Goal: Task Accomplishment & Management: Manage account settings

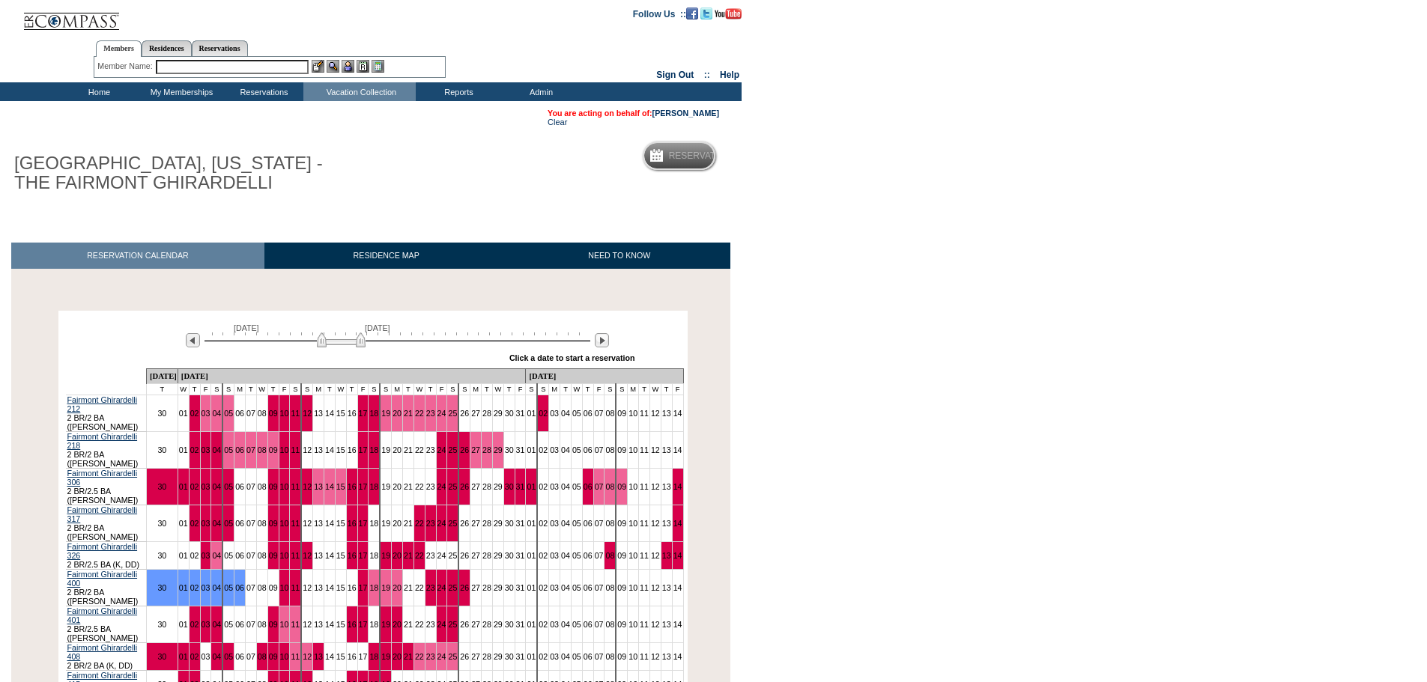
scroll to position [135, 0]
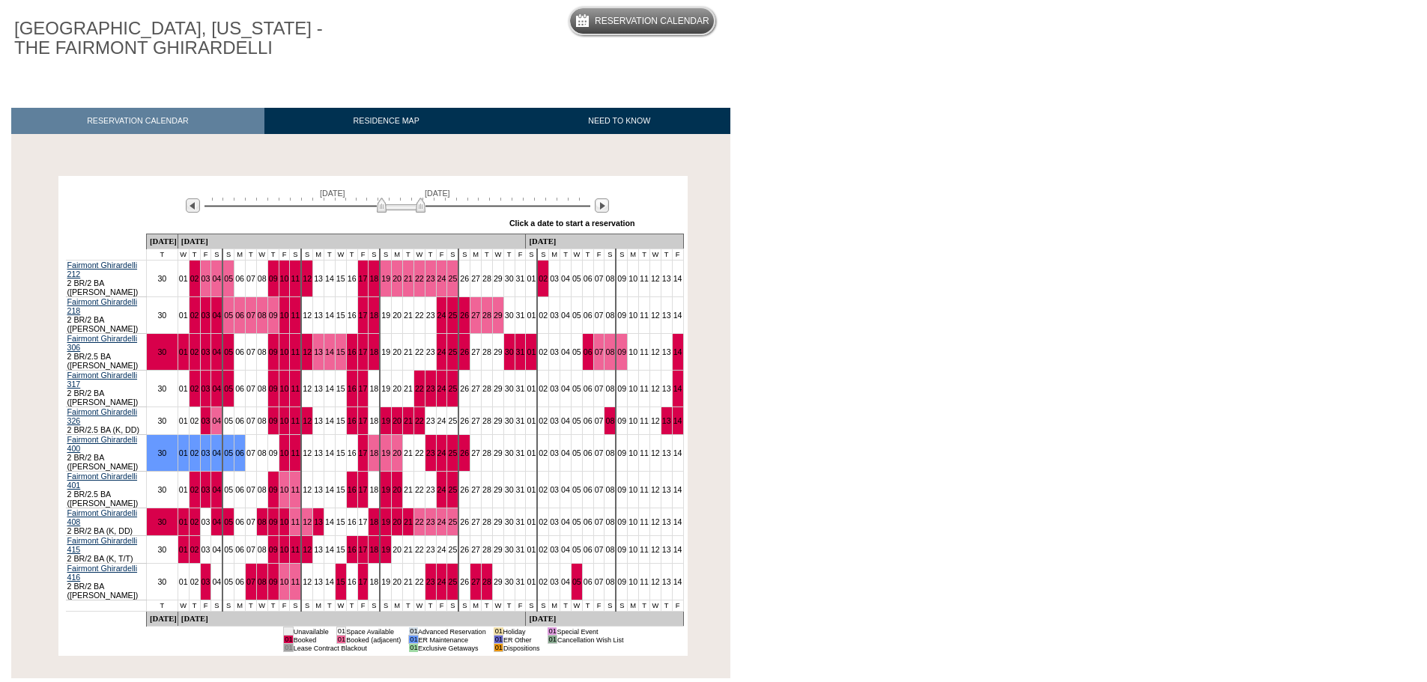
drag, startPoint x: 362, startPoint y: 210, endPoint x: 422, endPoint y: 200, distance: 61.5
click at [422, 200] on div "April 12, 2026 May 27, 2026" at bounding box center [394, 201] width 432 height 25
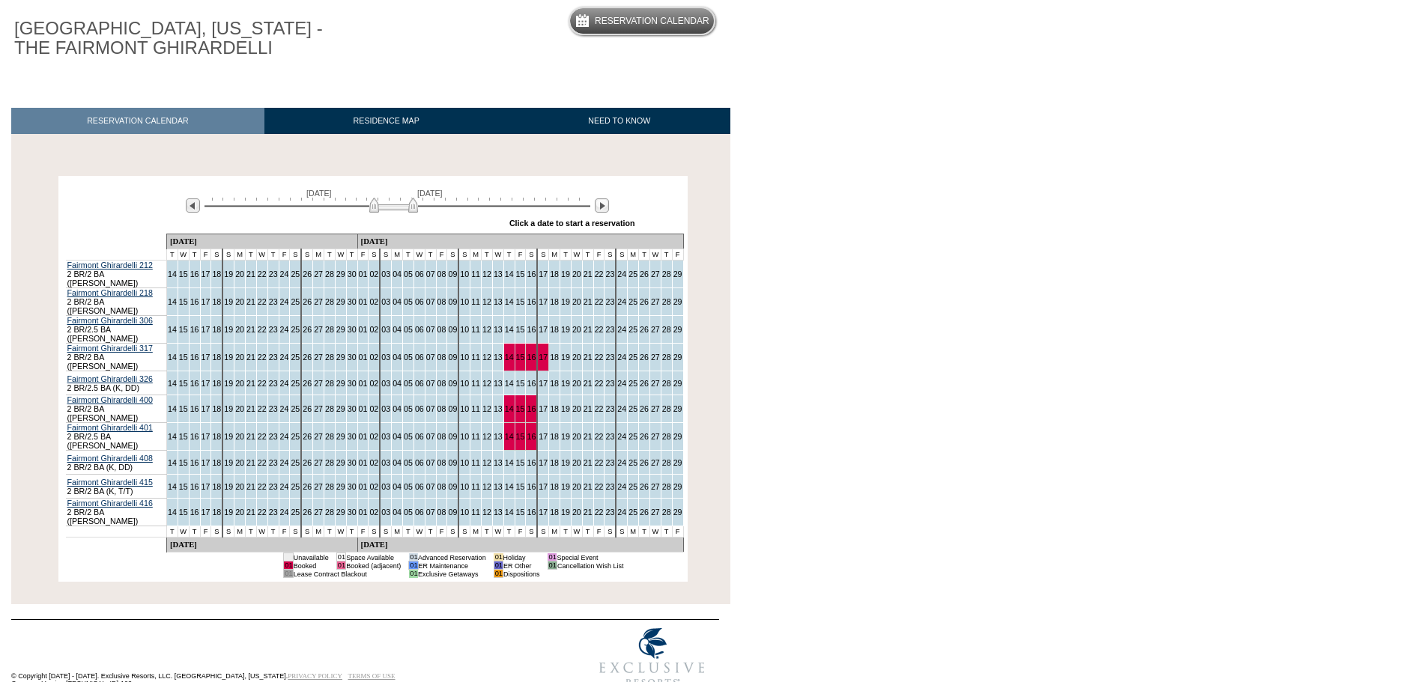
drag, startPoint x: 420, startPoint y: 206, endPoint x: 412, endPoint y: 210, distance: 9.4
click at [412, 210] on img at bounding box center [393, 205] width 49 height 15
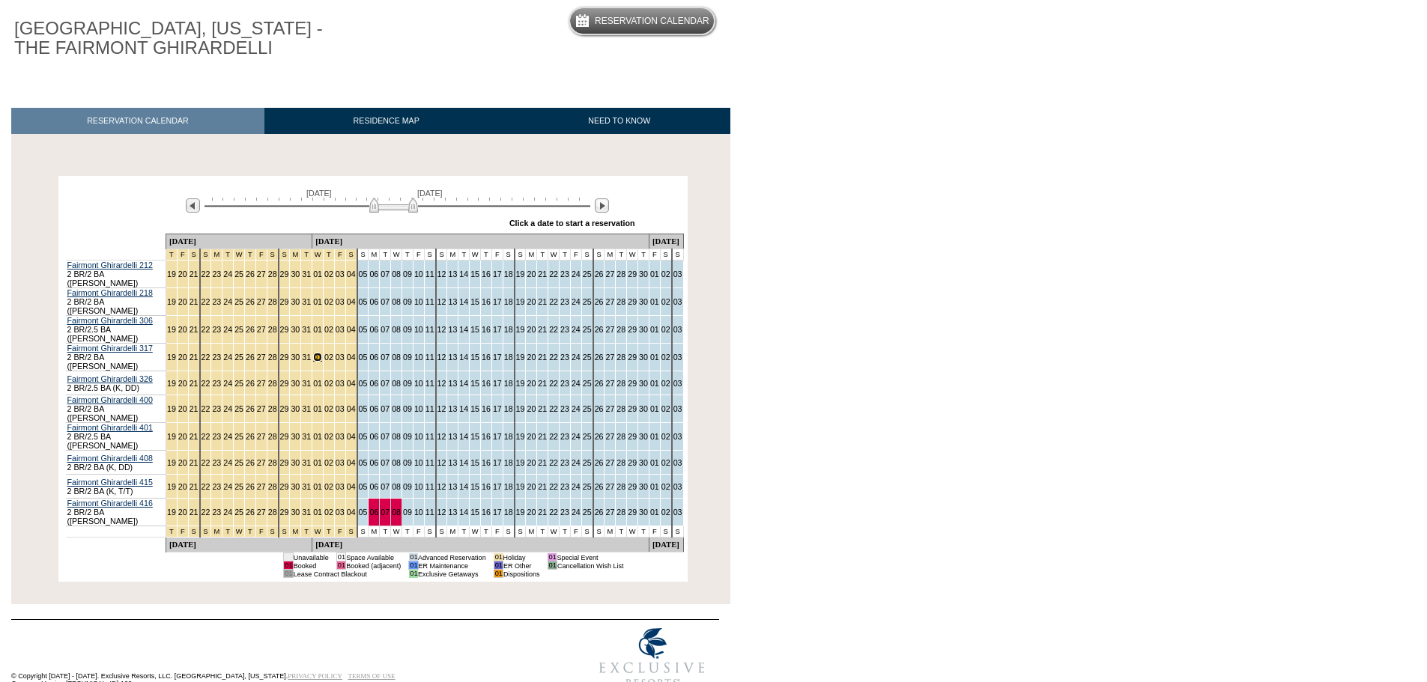
click at [313, 353] on link "01" at bounding box center [317, 357] width 9 height 9
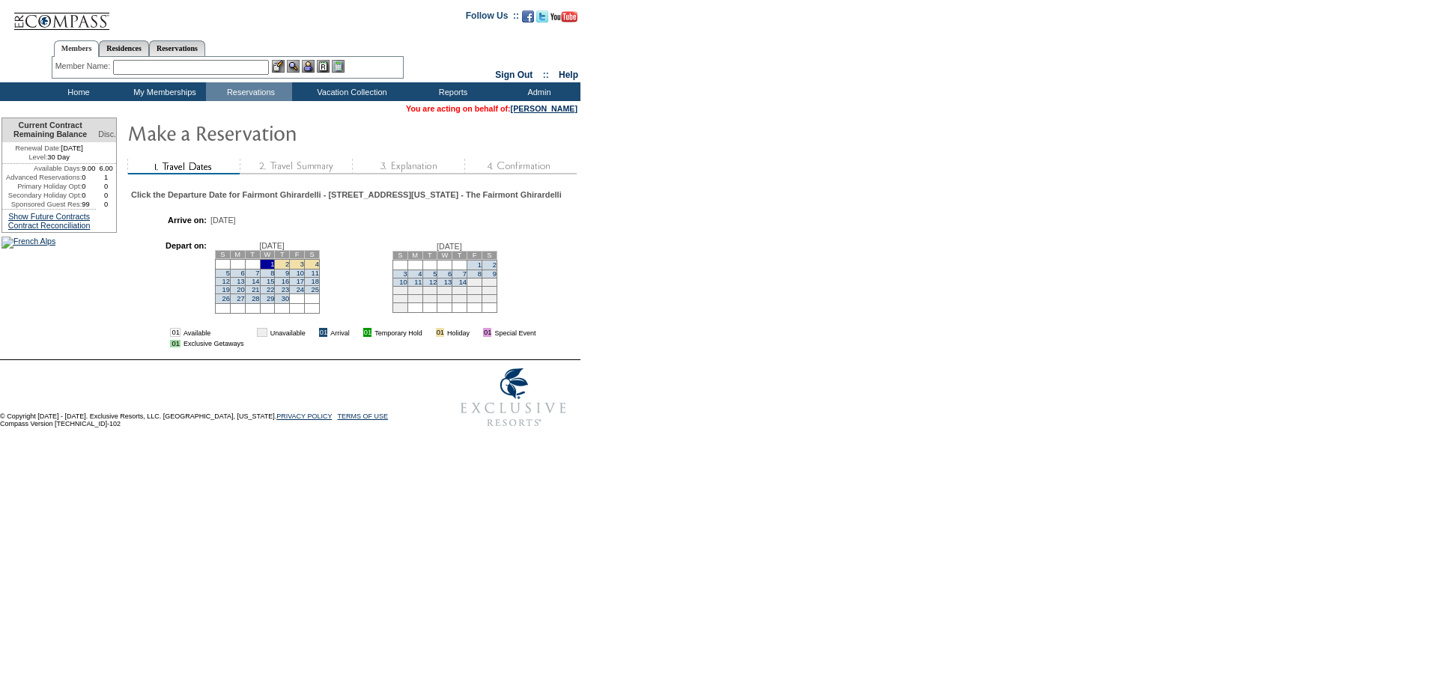
click at [275, 277] on td "8" at bounding box center [267, 273] width 15 height 8
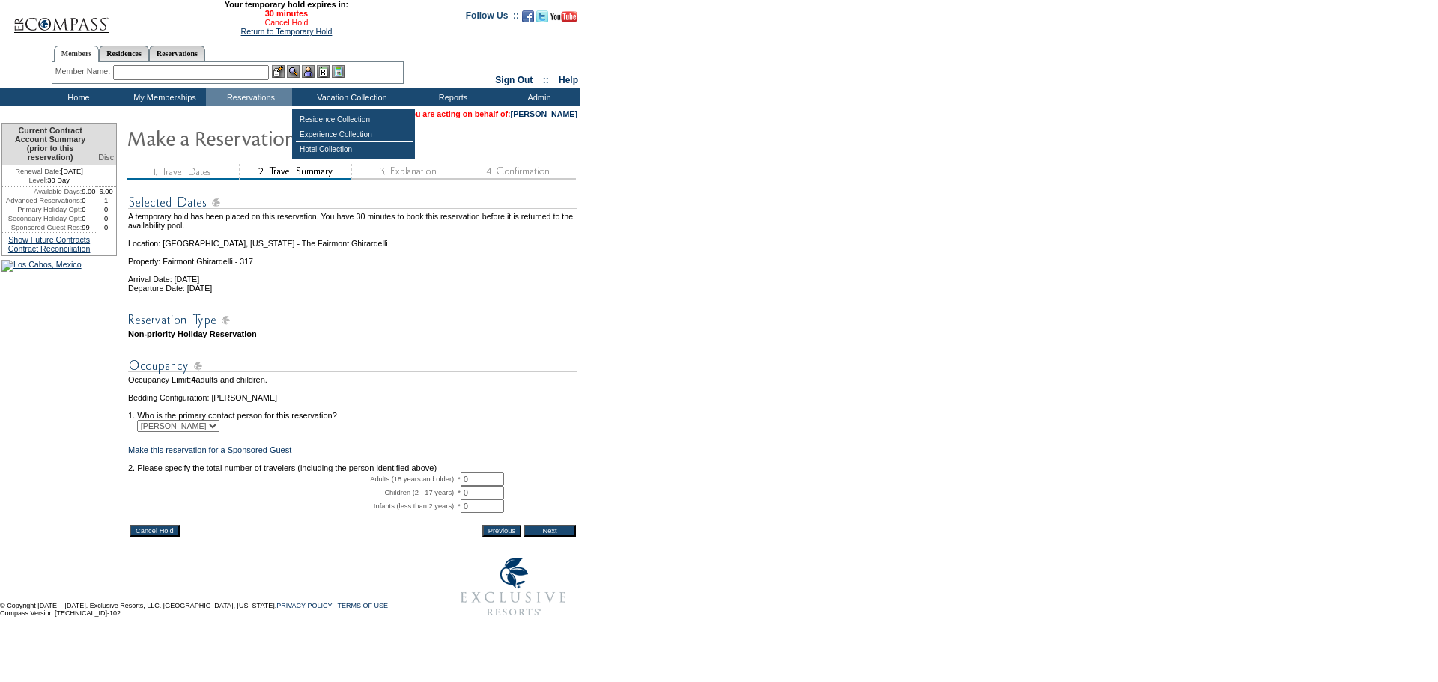
click at [272, 27] on link "Cancel Hold" at bounding box center [285, 22] width 43 height 9
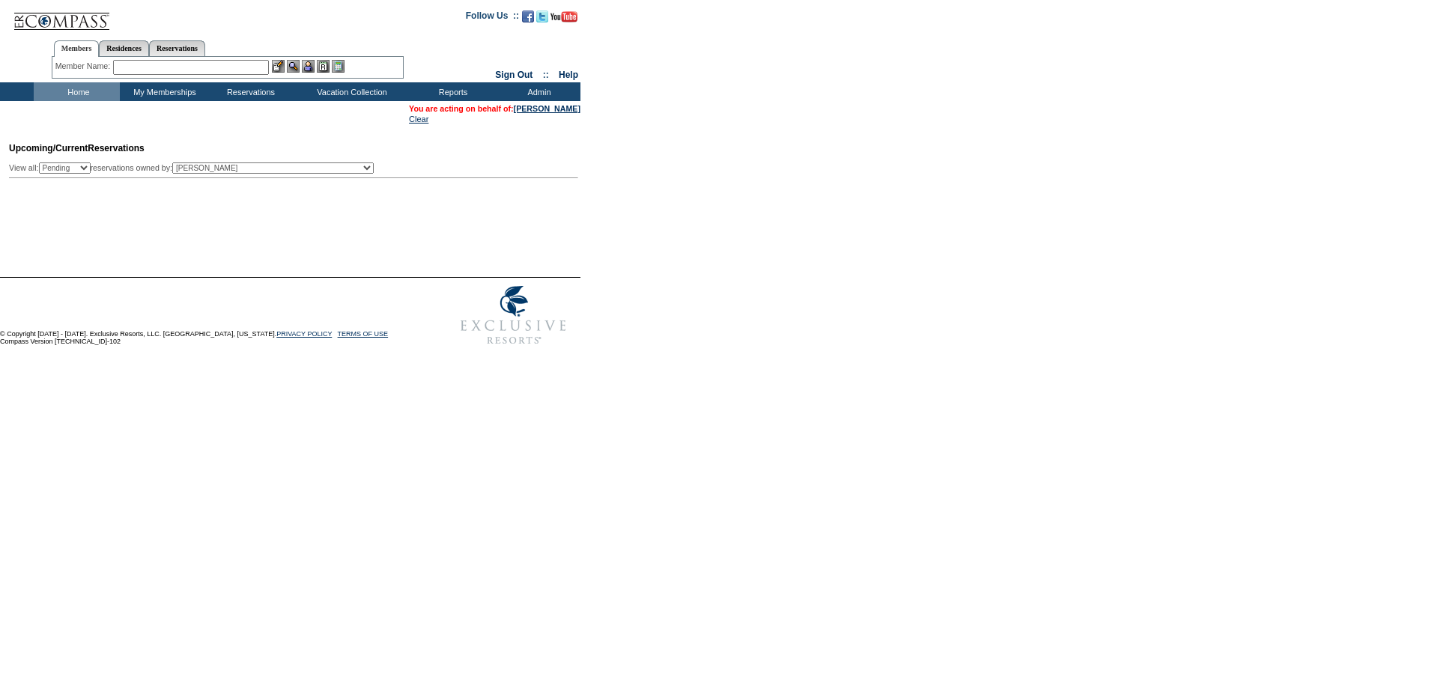
click at [189, 80] on td "Members Residences Reservations Member Name: Destination or Residence:" at bounding box center [227, 57] width 455 height 52
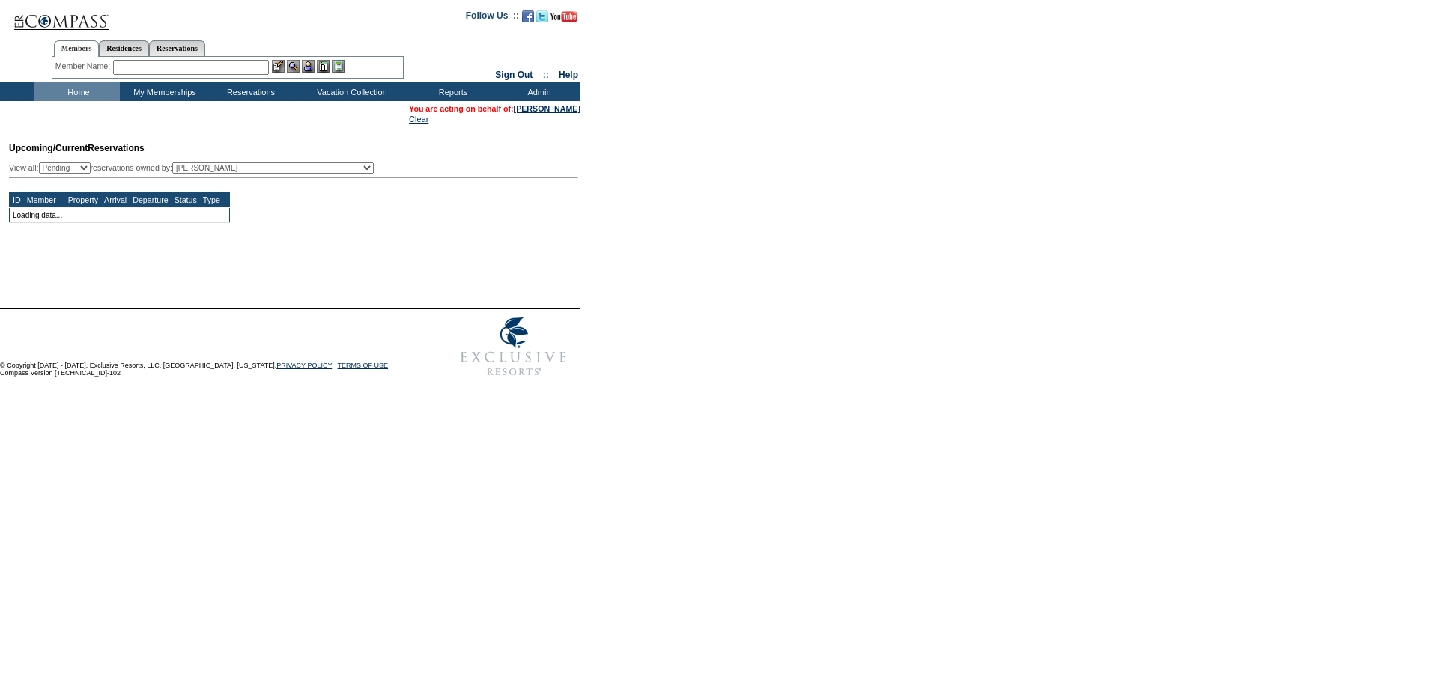
click at [175, 73] on input "text" at bounding box center [191, 67] width 156 height 15
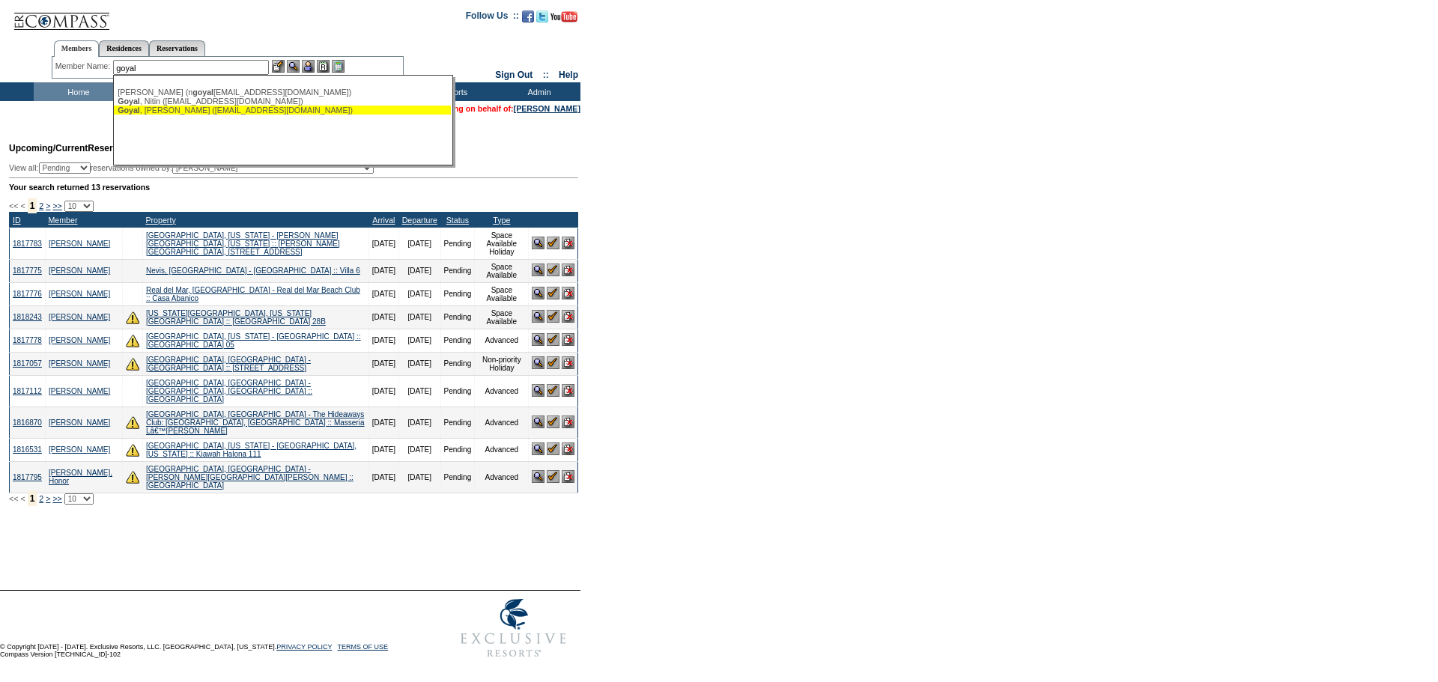
click at [183, 112] on div "[PERSON_NAME] ([EMAIL_ADDRESS][DOMAIN_NAME])" at bounding box center [283, 110] width 330 height 9
type input "[PERSON_NAME] ([EMAIL_ADDRESS][DOMAIN_NAME])"
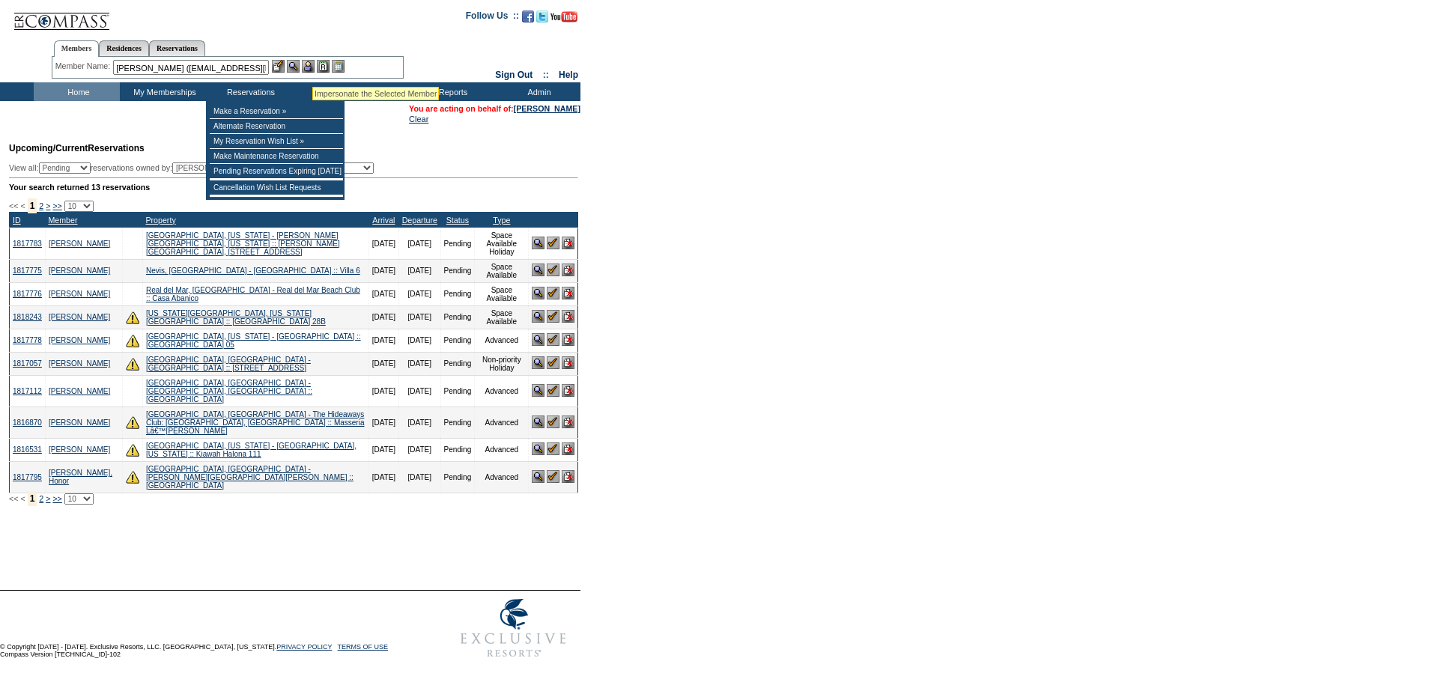
click at [312, 66] on img at bounding box center [308, 66] width 13 height 13
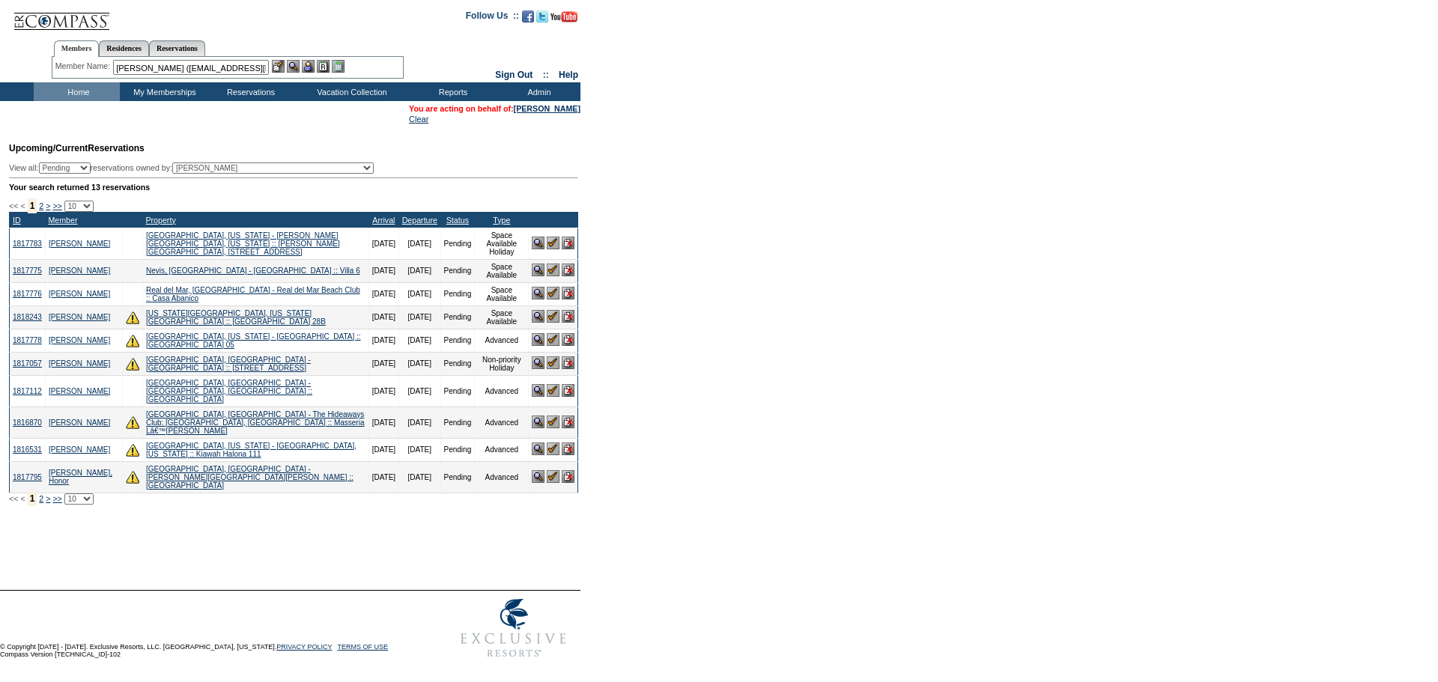
click at [294, 64] on img at bounding box center [293, 66] width 13 height 13
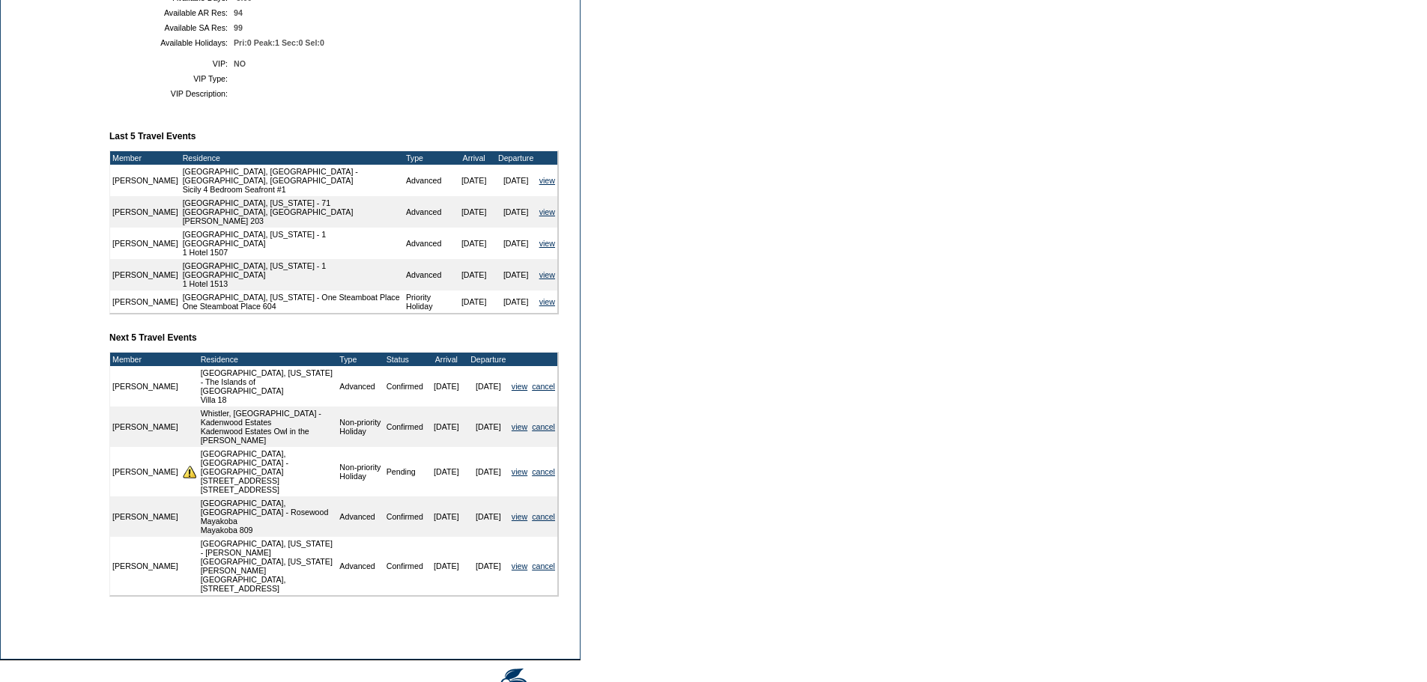
scroll to position [515, 0]
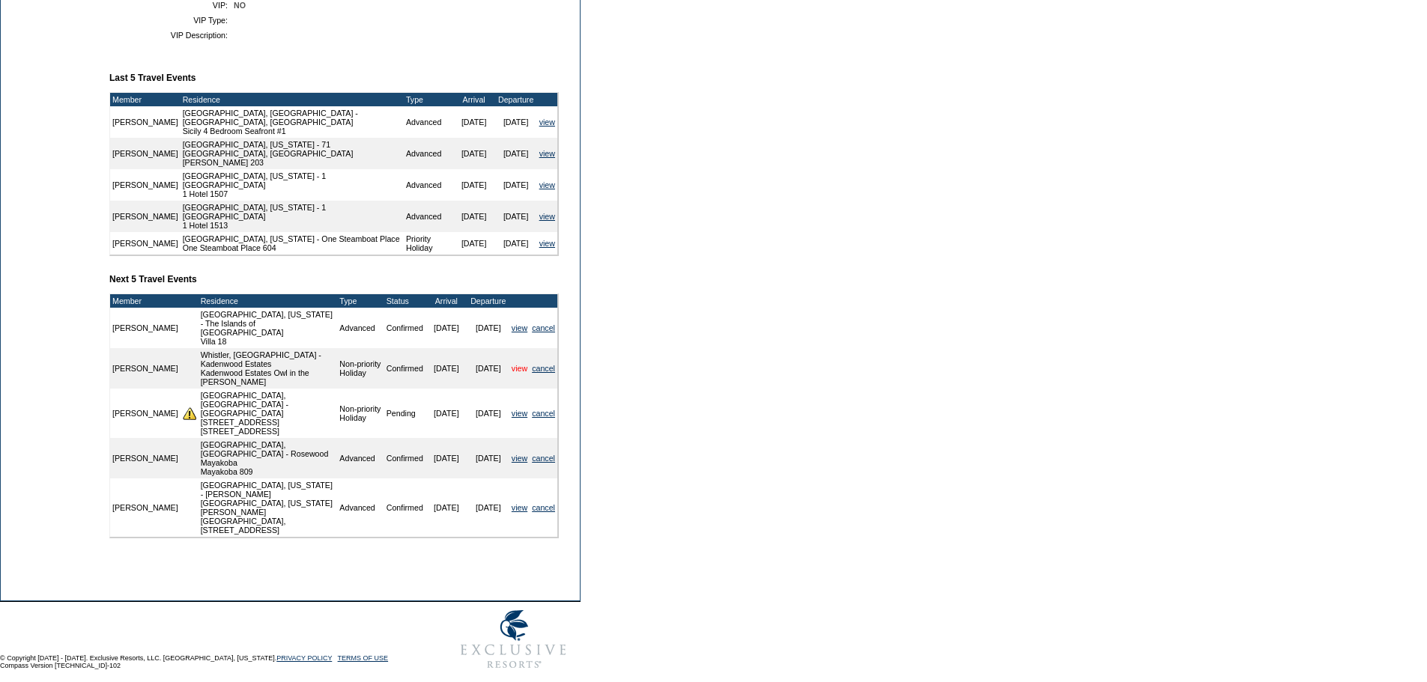
click at [519, 373] on link "view" at bounding box center [520, 368] width 16 height 9
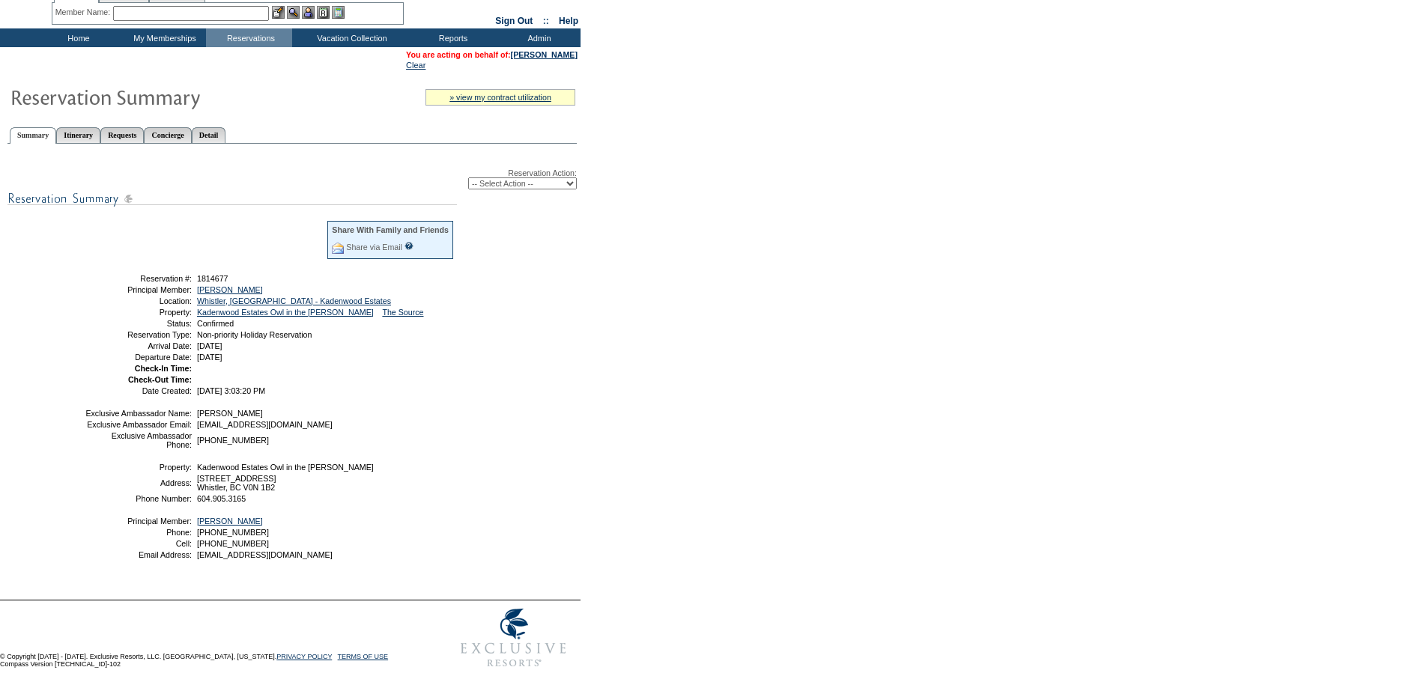
scroll to position [55, 0]
drag, startPoint x: 195, startPoint y: 345, endPoint x: 336, endPoint y: 335, distance: 141.2
click at [336, 335] on tbody "Share With Family and Friends Share via Email Share Reservation Information Ple…" at bounding box center [270, 306] width 370 height 175
click at [243, 384] on td at bounding box center [324, 379] width 261 height 9
drag, startPoint x: 199, startPoint y: 404, endPoint x: 288, endPoint y: 402, distance: 89.9
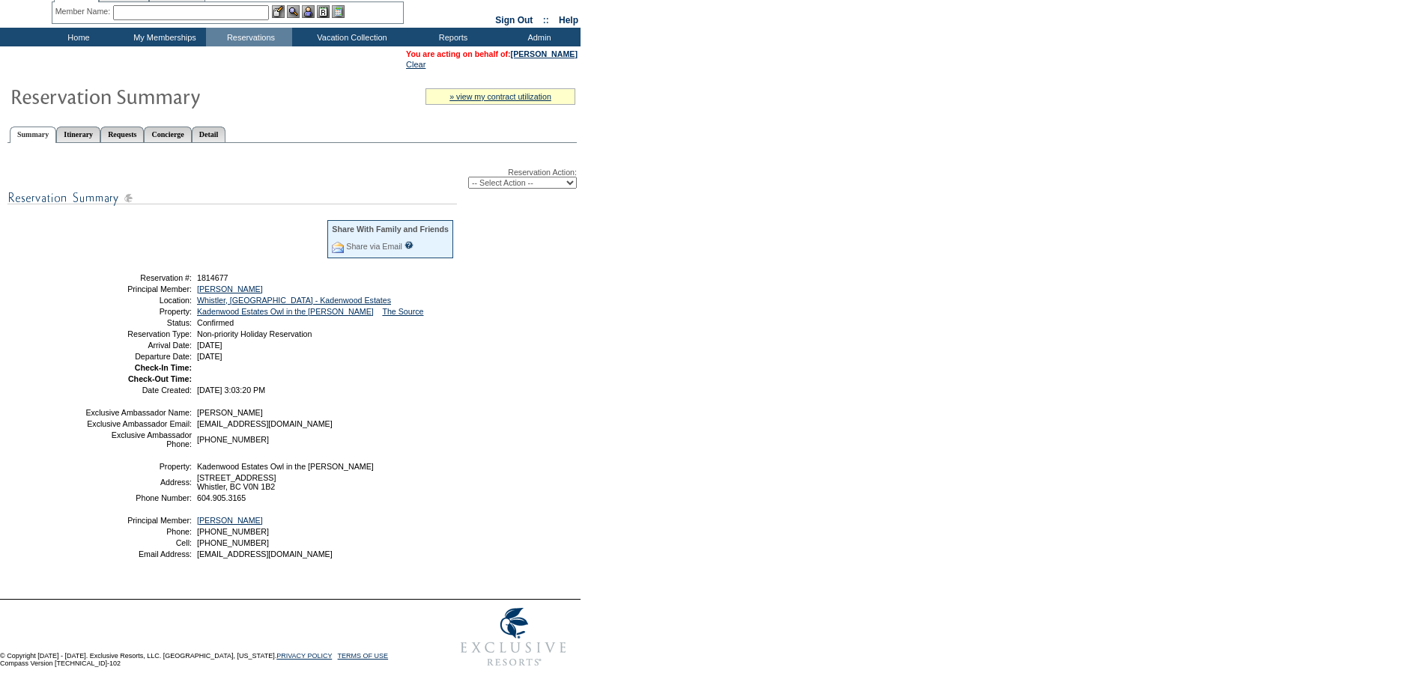
click at [265, 395] on span "9/16/2025 3:03:20 PM" at bounding box center [231, 390] width 68 height 9
click at [319, 384] on td at bounding box center [324, 379] width 261 height 9
click at [233, 395] on span "9/16/2025 3:03:20 PM" at bounding box center [231, 390] width 68 height 9
click at [361, 411] on div "Reservation Action: -- Select Action -- Modify Reservation Dates Modify Reserva…" at bounding box center [291, 369] width 569 height 437
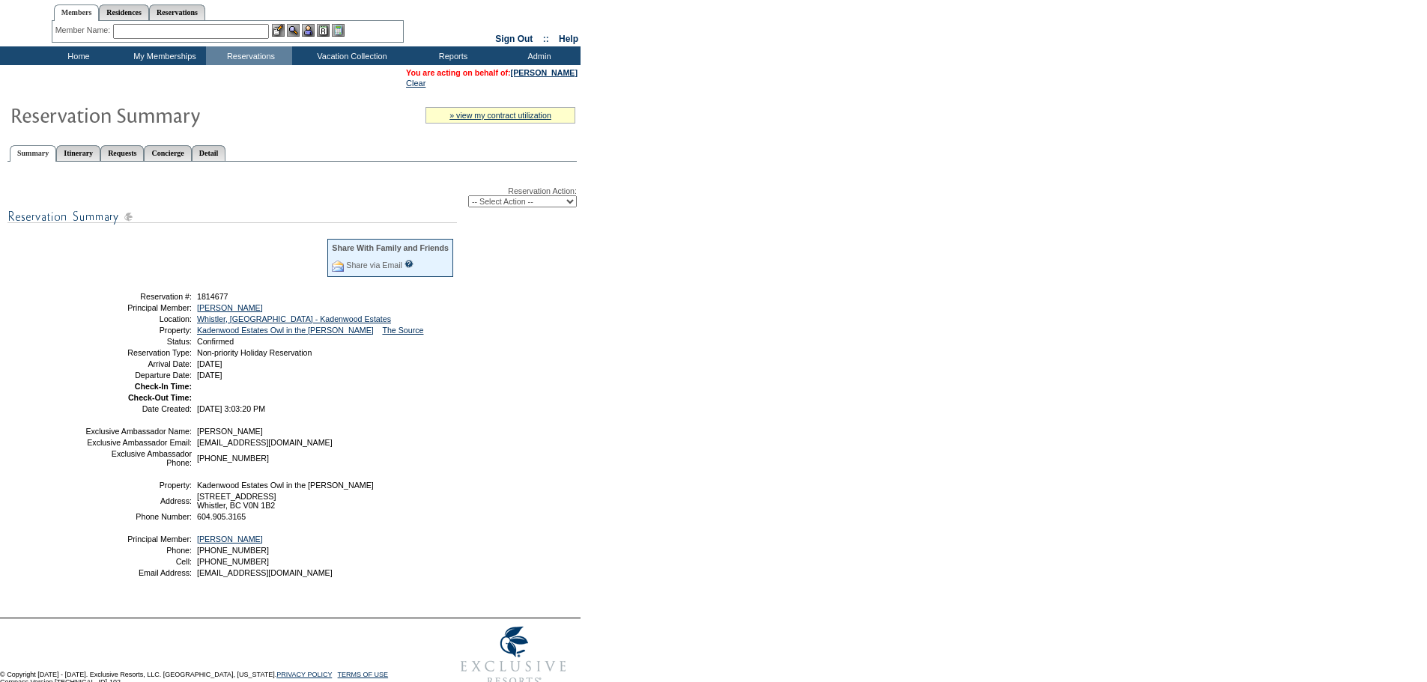
click at [357, 413] on td "9/16/2025 3:03:20 PM" at bounding box center [324, 408] width 261 height 9
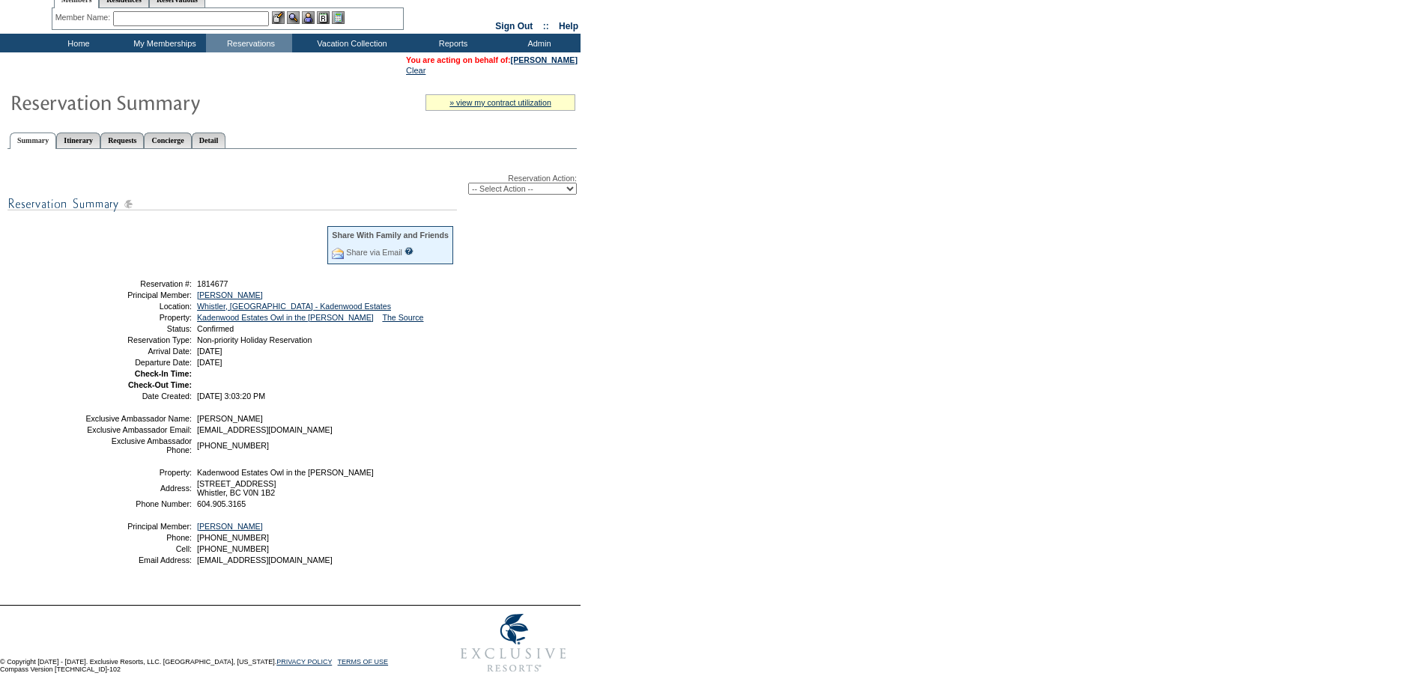
scroll to position [49, 0]
click at [226, 140] on link "Detail" at bounding box center [209, 140] width 34 height 16
